Goal: Task Accomplishment & Management: Manage account settings

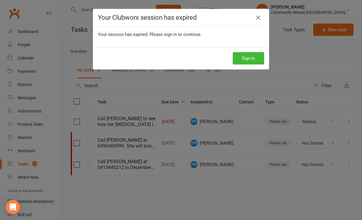
select select "waiting"
click at [254, 57] on button "Sign In" at bounding box center [248, 58] width 31 height 12
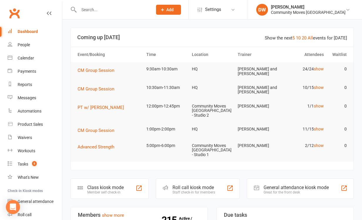
click at [89, 9] on input "text" at bounding box center [112, 10] width 71 height 8
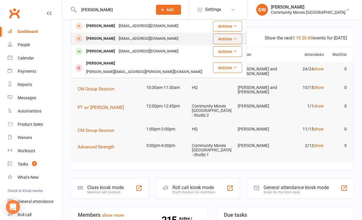
type input "[PERSON_NAME]"
click at [93, 38] on div "[PERSON_NAME]" at bounding box center [100, 38] width 33 height 9
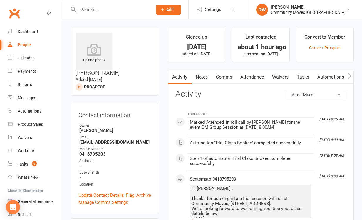
click at [277, 76] on link "Waivers" at bounding box center [280, 77] width 25 height 14
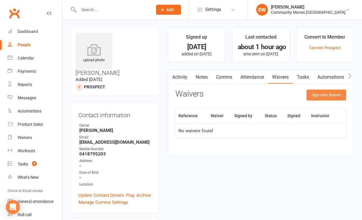
click at [325, 95] on button "Sign new Waiver" at bounding box center [327, 94] width 40 height 11
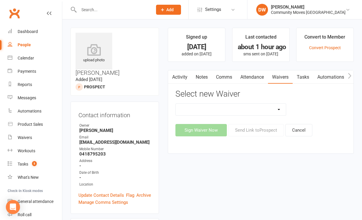
select select "6842"
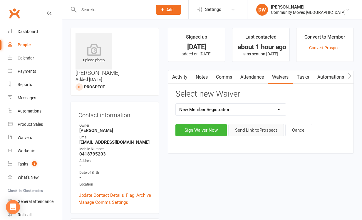
click at [260, 131] on button "Send Link to [GEOGRAPHIC_DATA]" at bounding box center [256, 130] width 56 height 12
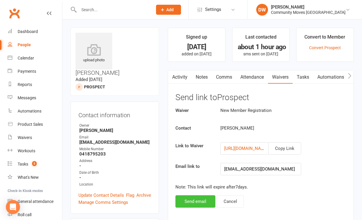
click at [195, 197] on button "Send email" at bounding box center [195, 201] width 40 height 12
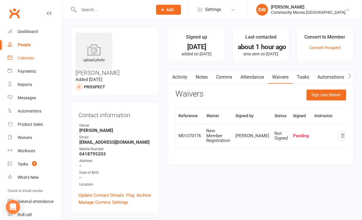
click at [29, 57] on div "Calendar" at bounding box center [26, 58] width 16 height 5
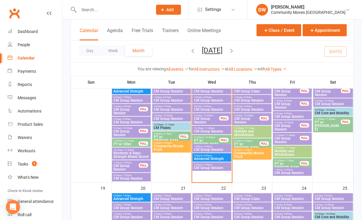
scroll to position [257, 0]
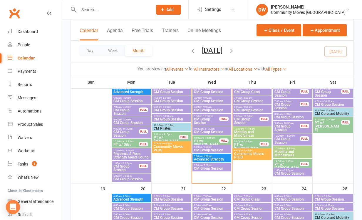
click at [296, 111] on div "8:00am - 9:00am CM Group Session" at bounding box center [292, 115] width 39 height 9
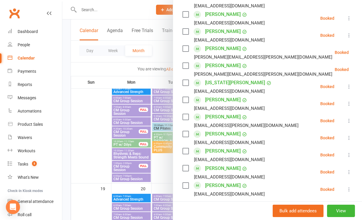
scroll to position [301, 0]
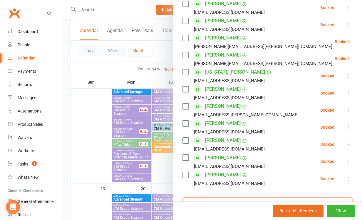
click at [252, 197] on input "search" at bounding box center [268, 203] width 170 height 12
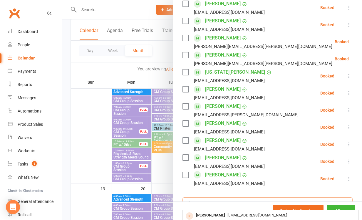
type input "[PERSON_NAME]"
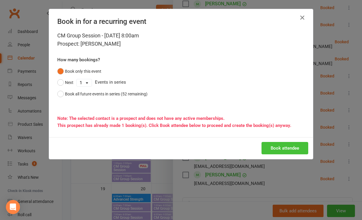
click at [280, 149] on button "Book attendee" at bounding box center [285, 148] width 47 height 12
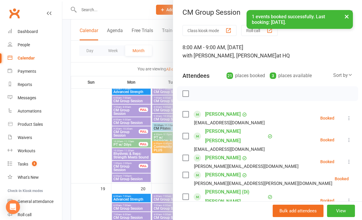
scroll to position [0, 0]
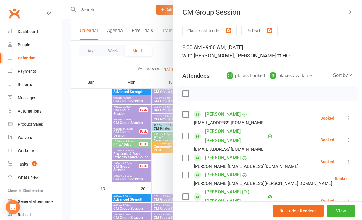
click at [349, 11] on icon "button" at bounding box center [349, 12] width 6 height 4
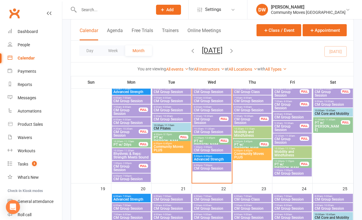
click at [98, 9] on input "text" at bounding box center [112, 10] width 71 height 8
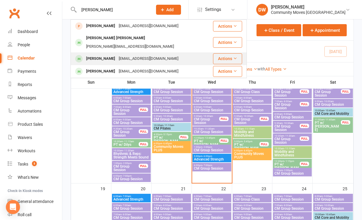
type input "[PERSON_NAME]"
click at [108, 54] on div "[PERSON_NAME]" at bounding box center [100, 58] width 33 height 9
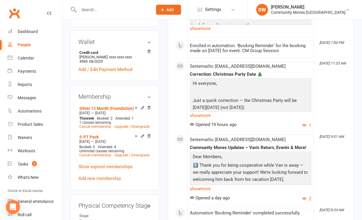
scroll to position [210, 0]
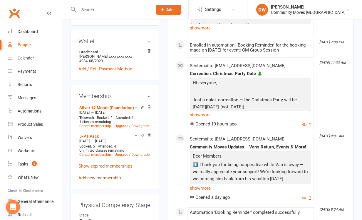
click at [112, 175] on link "Add new membership" at bounding box center [99, 177] width 42 height 5
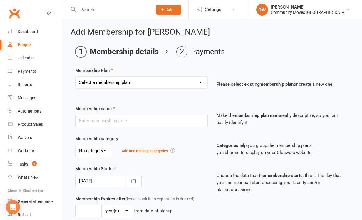
select select "26"
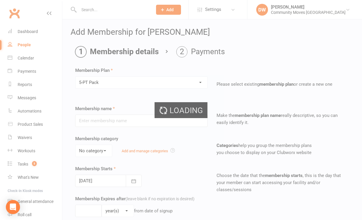
type input "5-PT Pack"
type input "10"
select select "1"
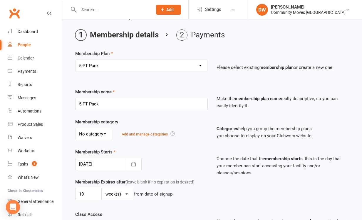
scroll to position [24, 0]
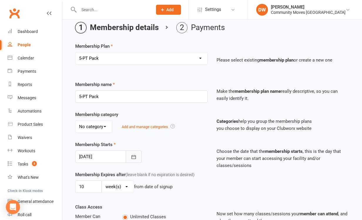
click at [135, 156] on icon "button" at bounding box center [134, 157] width 6 height 6
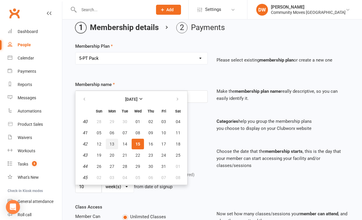
click at [108, 143] on button "13" at bounding box center [112, 143] width 12 height 11
type input "[DATE]"
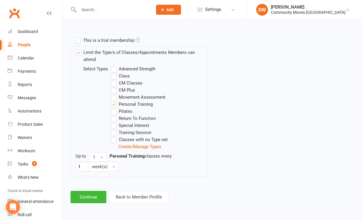
scroll to position [296, 0]
click at [93, 191] on button "Continue" at bounding box center [89, 196] width 36 height 12
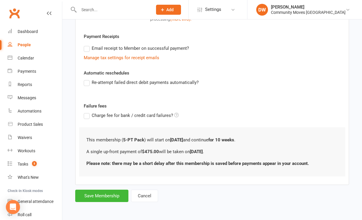
scroll to position [129, 0]
click at [100, 190] on button "Save Membership" at bounding box center [101, 195] width 53 height 12
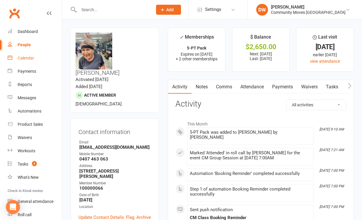
click at [31, 58] on div "Calendar" at bounding box center [26, 58] width 16 height 5
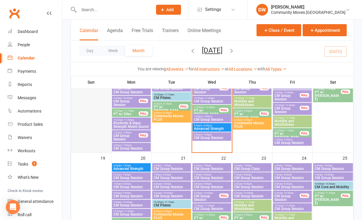
scroll to position [289, 0]
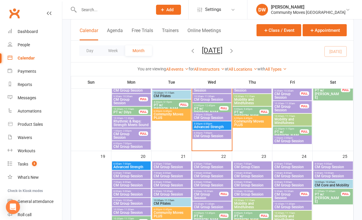
click at [164, 106] on span "PT w/ [PERSON_NAME]" at bounding box center [166, 108] width 26 height 11
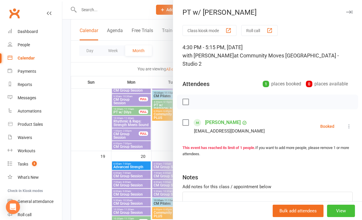
click at [338, 212] on button "View" at bounding box center [341, 210] width 28 height 12
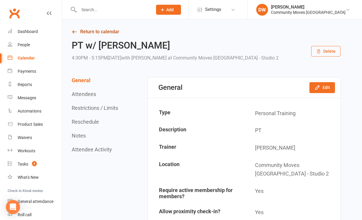
click at [75, 32] on icon at bounding box center [74, 31] width 5 height 5
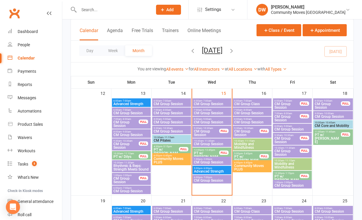
scroll to position [245, 0]
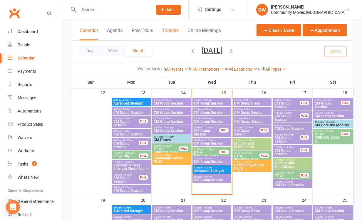
click at [172, 31] on button "Trainers" at bounding box center [170, 34] width 17 height 13
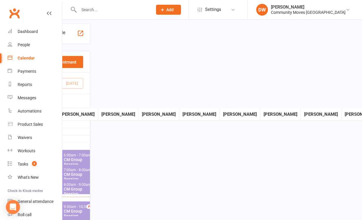
scroll to position [4, 265]
click at [308, 113] on div "[PERSON_NAME]" at bounding box center [320, 114] width 40 height 7
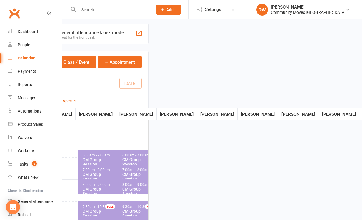
scroll to position [4, 0]
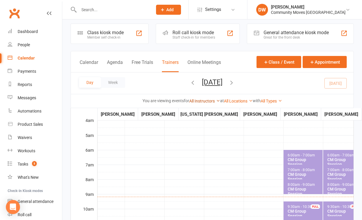
click at [204, 101] on link "All Instructors" at bounding box center [204, 100] width 31 height 5
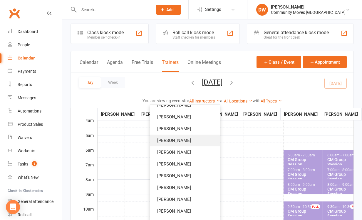
scroll to position [44, 0]
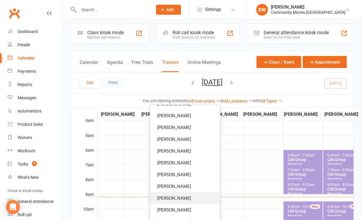
click at [187, 196] on link "[PERSON_NAME]" at bounding box center [185, 198] width 70 height 12
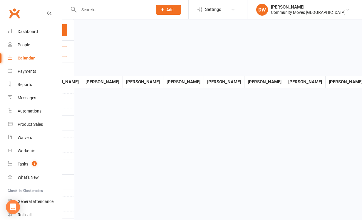
scroll to position [98, 289]
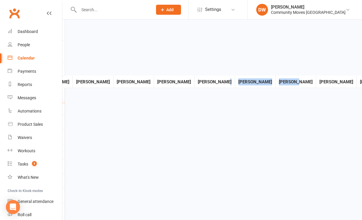
drag, startPoint x: 277, startPoint y: 79, endPoint x: 212, endPoint y: 77, distance: 65.3
click at [212, 77] on tr "[PERSON_NAME] [PERSON_NAME][US_STATE] [PERSON_NAME] [PERSON_NAME] [PERSON_NAME]…" at bounding box center [102, 82] width 589 height 12
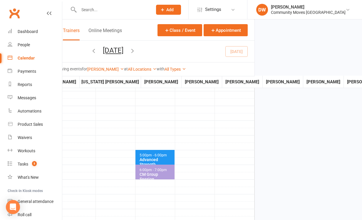
scroll to position [166, 99]
click at [232, 49] on div "Day Week [DATE] [DATE] Sun Mon Tue Wed Thu Fri Sat 28 29 30 01 02 03 04 05 06 0…" at bounding box center [113, 51] width 283 height 21
click at [136, 50] on icon "button" at bounding box center [132, 50] width 6 height 6
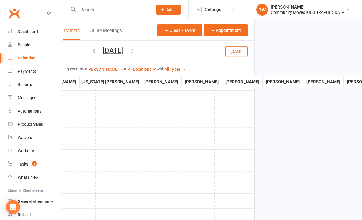
click at [91, 49] on icon "button" at bounding box center [94, 50] width 6 height 6
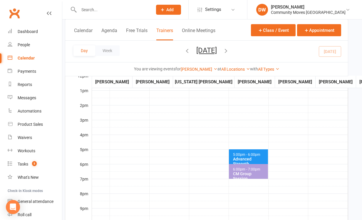
scroll to position [166, 3]
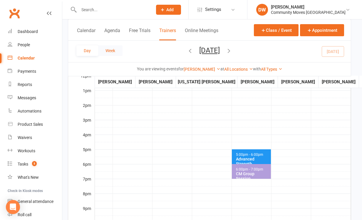
click at [112, 50] on button "Week" at bounding box center [110, 50] width 24 height 11
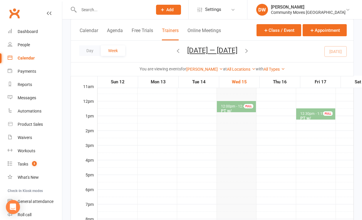
scroll to position [140, 0]
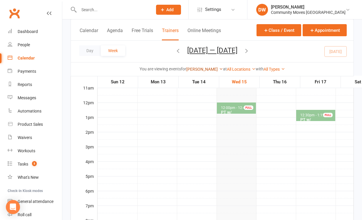
click at [207, 68] on link "[PERSON_NAME]" at bounding box center [204, 69] width 37 height 5
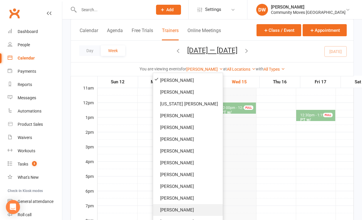
click at [188, 209] on link "[PERSON_NAME]" at bounding box center [188, 210] width 70 height 12
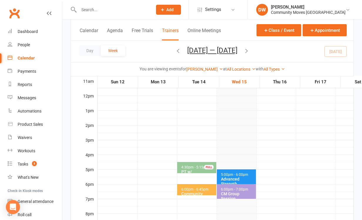
scroll to position [147, 0]
click at [175, 51] on icon "button" at bounding box center [178, 50] width 6 height 6
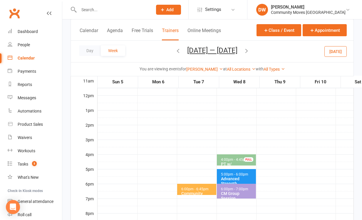
click at [175, 51] on icon "button" at bounding box center [178, 50] width 6 height 6
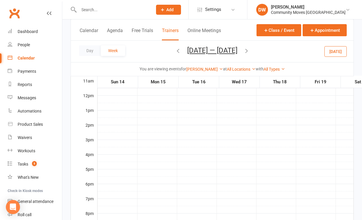
click at [250, 50] on icon "button" at bounding box center [246, 50] width 6 height 6
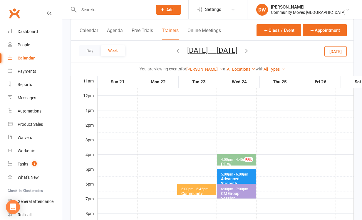
click at [250, 50] on icon "button" at bounding box center [246, 50] width 6 height 6
click at [258, 50] on div "Day Week [DATE] — [DATE] [DATE] Sun Mon Tue Wed Thu Fri Sat 28 29 30 01 02 03 0…" at bounding box center [212, 51] width 283 height 21
click at [250, 50] on icon "button" at bounding box center [246, 50] width 6 height 6
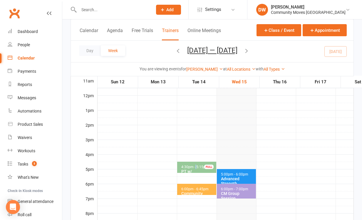
click at [195, 165] on span "4:30pm - 5:15pm" at bounding box center [195, 167] width 28 height 4
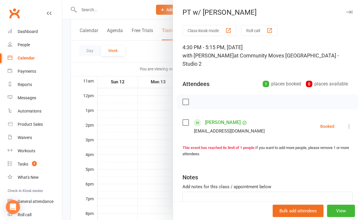
click at [186, 119] on label at bounding box center [186, 122] width 6 height 6
click at [197, 98] on icon "button" at bounding box center [198, 101] width 6 height 6
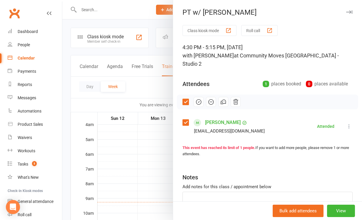
scroll to position [0, 0]
click at [144, 12] on div at bounding box center [212, 110] width 300 height 220
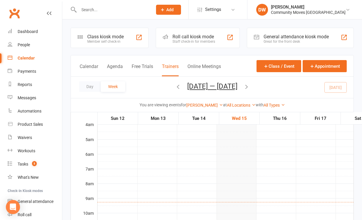
click at [26, 57] on div "Calendar" at bounding box center [26, 58] width 17 height 5
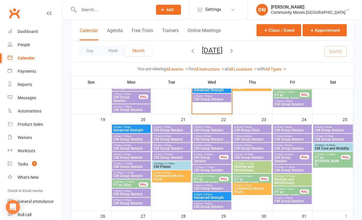
scroll to position [326, 0]
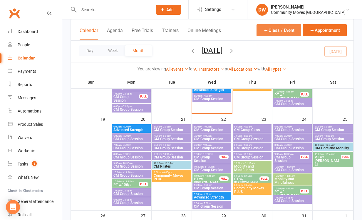
click at [279, 29] on button "Class / Event" at bounding box center [279, 30] width 45 height 12
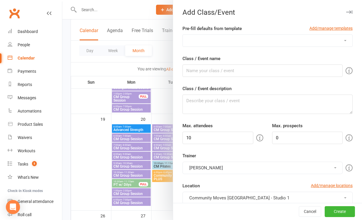
select select "717"
type input "PT w/ Dilys"
type textarea "PT"
type input "1"
click at [210, 71] on input "PT w/ Dilys" at bounding box center [263, 70] width 160 height 12
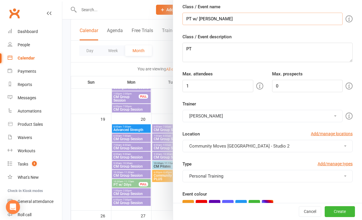
scroll to position [54, 0]
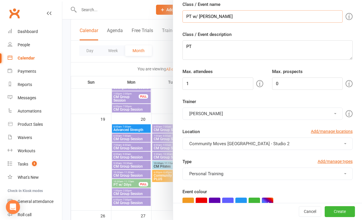
type input "PT w/ [PERSON_NAME]"
click at [217, 112] on button "[PERSON_NAME]" at bounding box center [263, 113] width 160 height 12
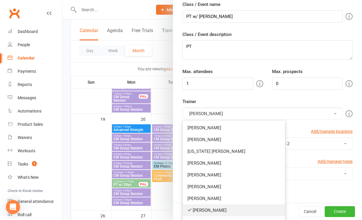
click at [210, 208] on link "[PERSON_NAME]" at bounding box center [234, 210] width 102 height 12
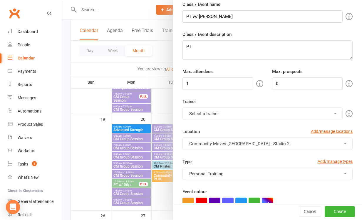
click at [217, 113] on button "Select a trainer" at bounding box center [263, 113] width 160 height 12
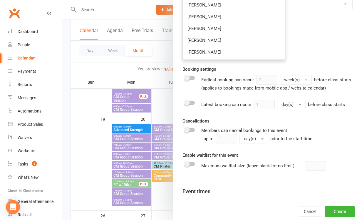
scroll to position [289, 0]
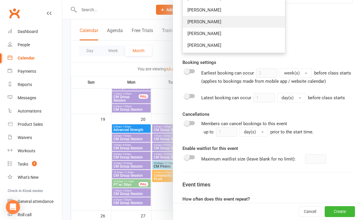
click at [213, 21] on link "[PERSON_NAME]" at bounding box center [234, 22] width 102 height 12
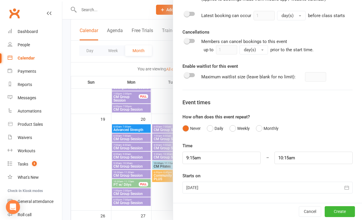
scroll to position [371, 0]
click at [232, 129] on button "Weekly" at bounding box center [240, 128] width 20 height 11
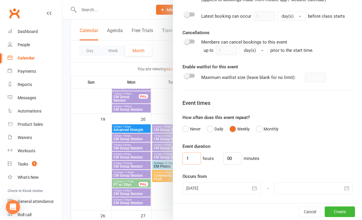
drag, startPoint x: 189, startPoint y: 159, endPoint x: 175, endPoint y: 160, distance: 13.8
click at [175, 160] on div "Pre-fill defaults from template Add/manage templates Advanced Strength Boxing C…" at bounding box center [267, 20] width 189 height 732
type input "0"
drag, startPoint x: 230, startPoint y: 155, endPoint x: 213, endPoint y: 156, distance: 17.1
click at [213, 156] on div "0 hours 00 minutes" at bounding box center [268, 158] width 170 height 12
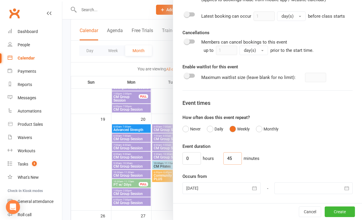
type input "45"
click at [223, 186] on div at bounding box center [222, 188] width 78 height 12
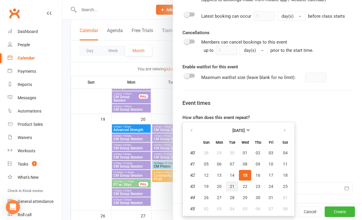
click at [234, 186] on span "21" at bounding box center [232, 186] width 5 height 5
type input "[DATE]"
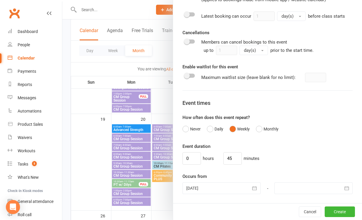
click at [281, 187] on div at bounding box center [314, 188] width 78 height 12
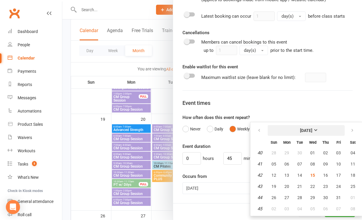
click at [312, 130] on strong "[DATE]" at bounding box center [306, 130] width 12 height 5
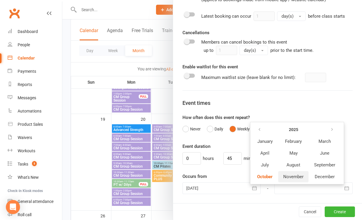
click at [296, 173] on button "November" at bounding box center [293, 176] width 30 height 11
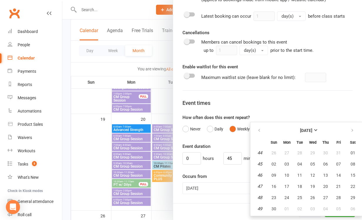
click at [235, 188] on div at bounding box center [222, 188] width 78 height 12
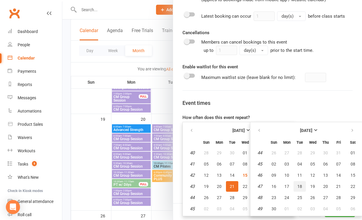
click at [301, 185] on span "18" at bounding box center [299, 186] width 5 height 5
type input "[DATE]"
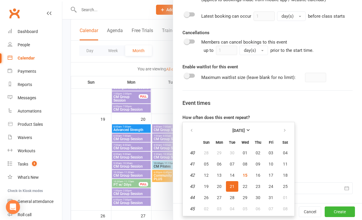
click at [316, 154] on div "0 hours 45 minutes" at bounding box center [268, 158] width 170 height 12
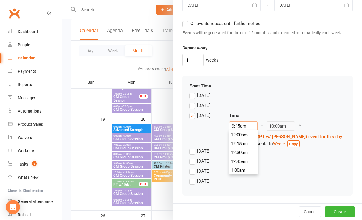
scroll to position [317, 0]
click at [247, 123] on input "9:15am" at bounding box center [243, 125] width 29 height 9
type input "4:30pm"
type input "5:15pm"
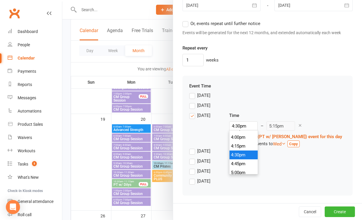
click at [240, 155] on li "4:30pm" at bounding box center [244, 154] width 28 height 9
click at [339, 212] on button "Create" at bounding box center [340, 211] width 30 height 11
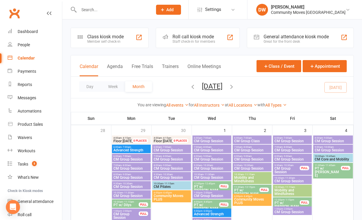
scroll to position [0, 0]
click at [190, 87] on icon "button" at bounding box center [193, 86] width 6 height 6
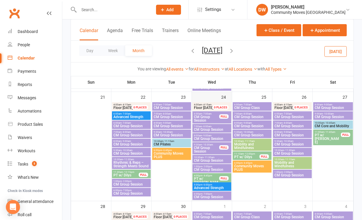
scroll to position [352, 0]
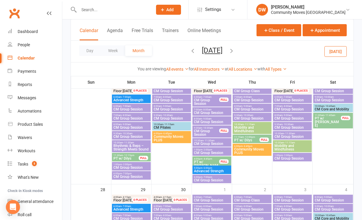
click at [235, 50] on icon "button" at bounding box center [231, 50] width 6 height 6
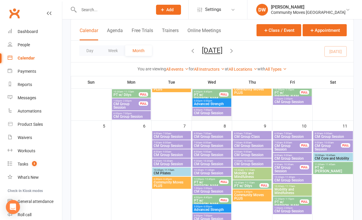
scroll to position [110, 0]
click at [100, 9] on input "text" at bounding box center [112, 10] width 71 height 8
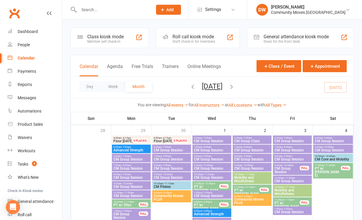
scroll to position [0, 0]
click at [190, 87] on icon "button" at bounding box center [193, 86] width 6 height 6
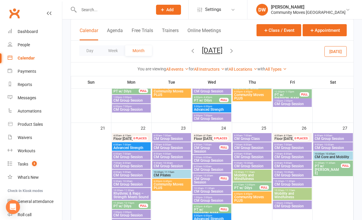
scroll to position [305, 0]
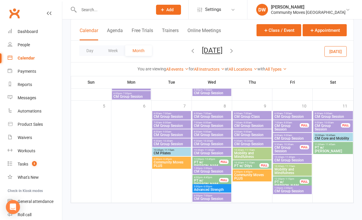
click at [235, 51] on icon "button" at bounding box center [231, 50] width 6 height 6
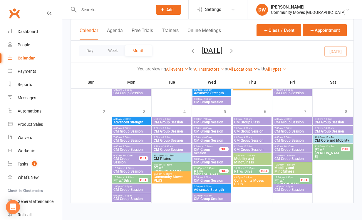
scroll to position [532, 0]
click at [95, 8] on input "text" at bounding box center [112, 10] width 71 height 8
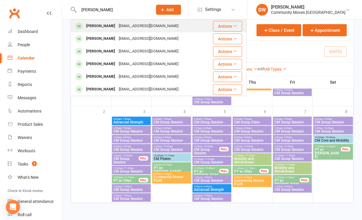
type input "[PERSON_NAME]"
click at [100, 27] on div "[PERSON_NAME]" at bounding box center [100, 26] width 33 height 9
